Goal: Transaction & Acquisition: Purchase product/service

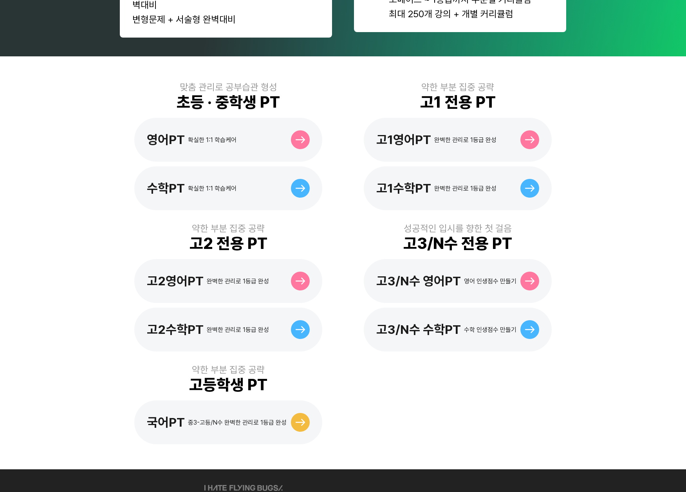
scroll to position [180, 0]
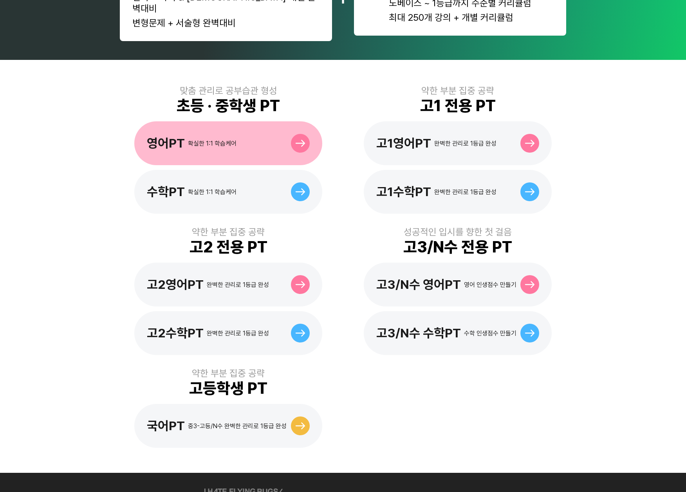
click at [226, 136] on div "영어PT 확실한 1:1 학습케어" at bounding box center [192, 143] width 90 height 15
